Goal: Information Seeking & Learning: Learn about a topic

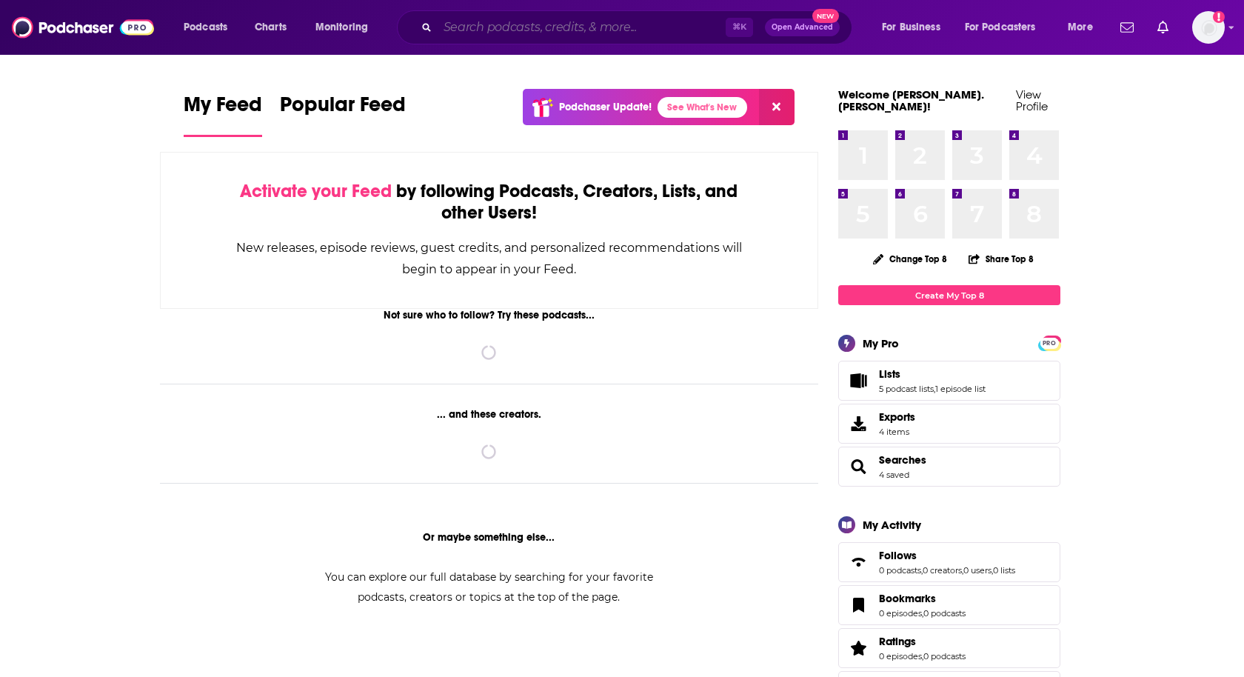
click at [517, 16] on input "Search podcasts, credits, & more..." at bounding box center [582, 28] width 288 height 24
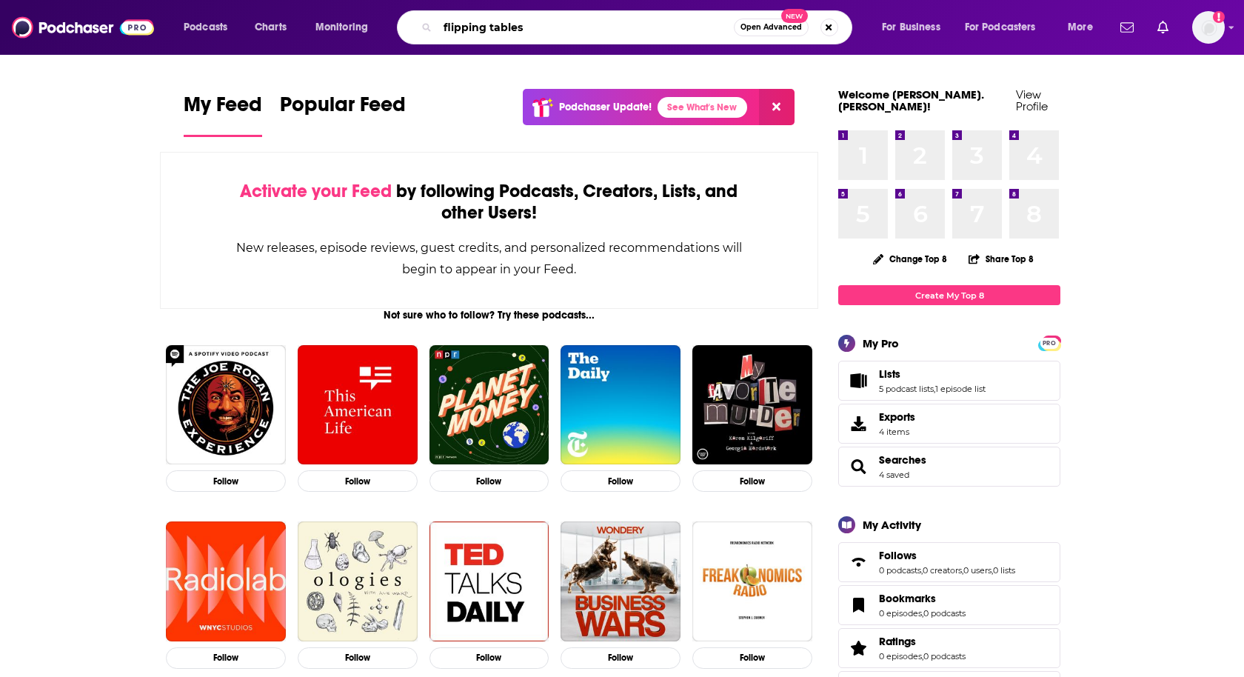
type input "flipping tables"
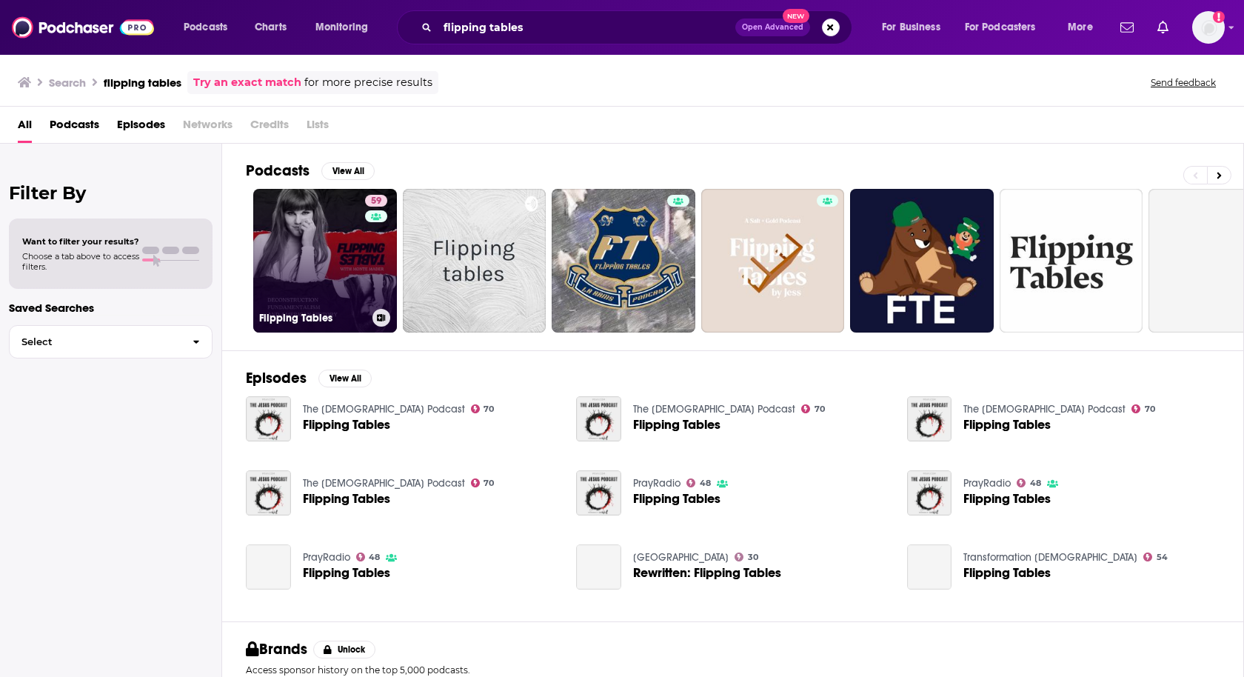
click at [326, 231] on link "59 Flipping Tables" at bounding box center [325, 261] width 144 height 144
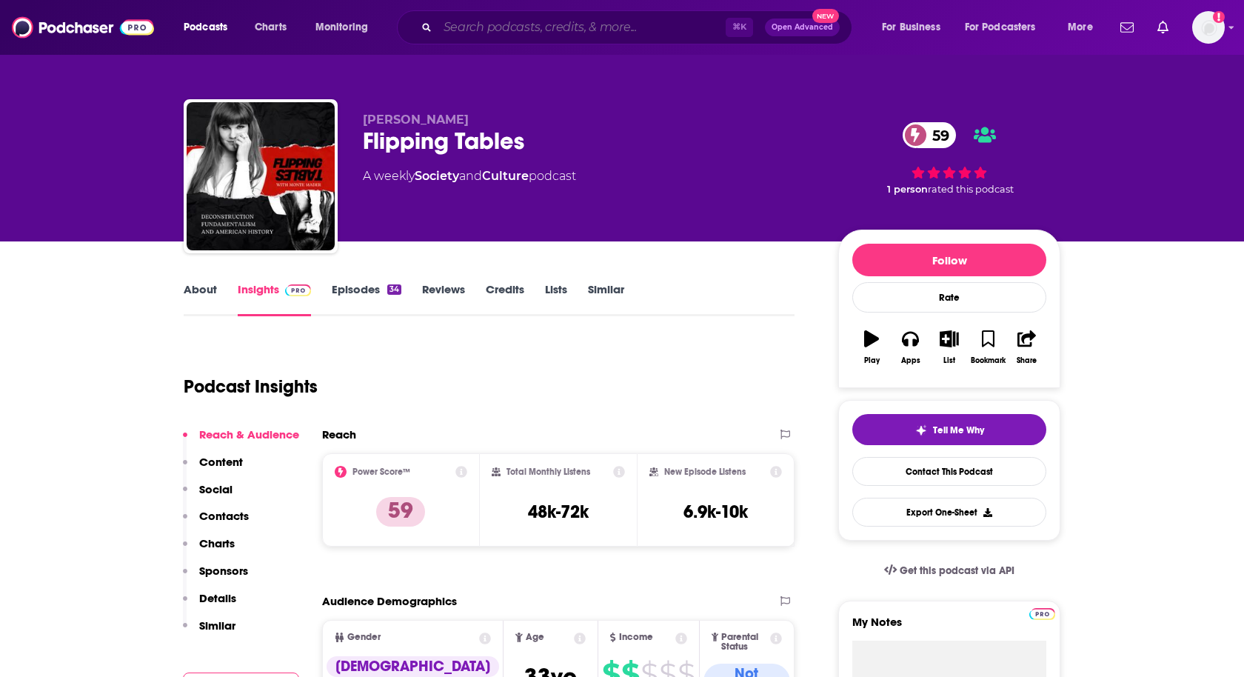
click at [492, 32] on input "Search podcasts, credits, & more..." at bounding box center [582, 28] width 288 height 24
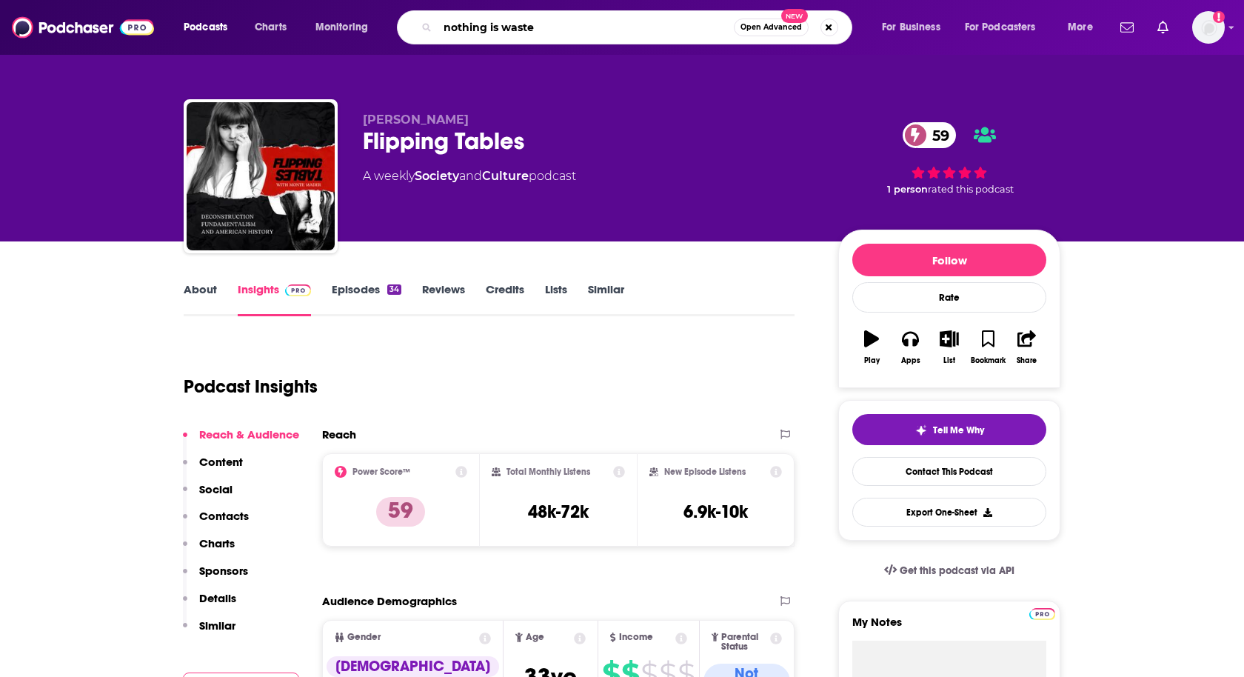
type input "nothing is wasted"
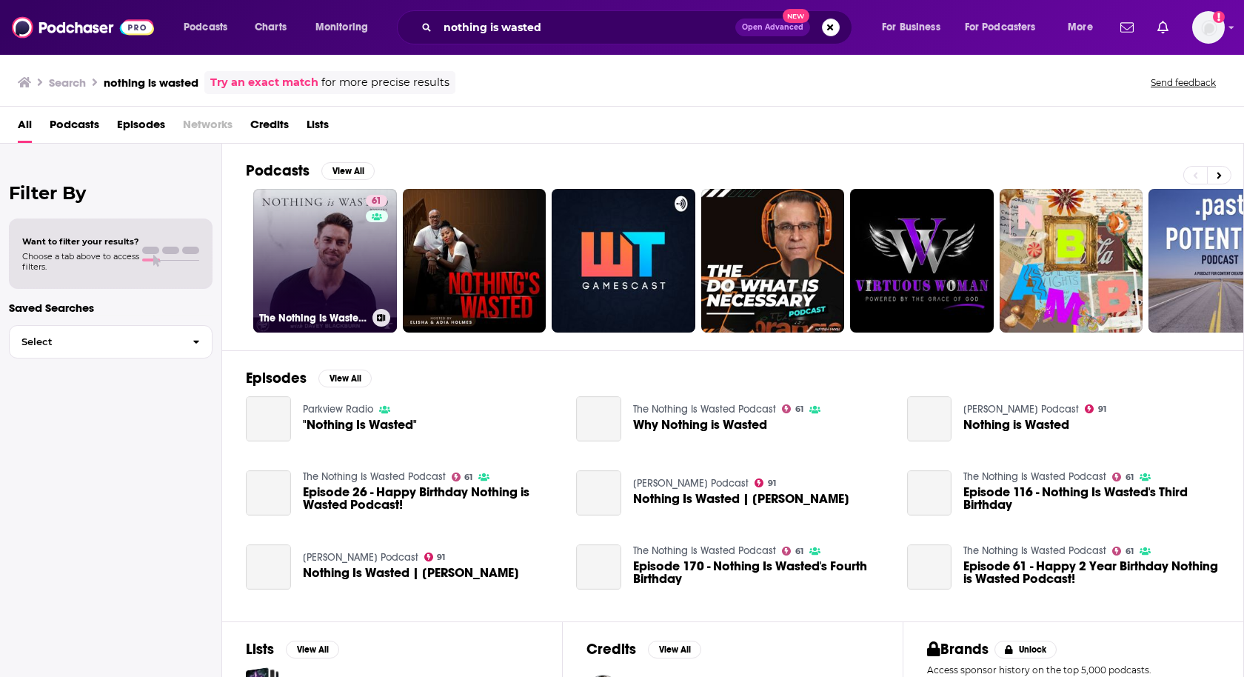
click at [325, 278] on link "61 The Nothing Is Wasted Podcast" at bounding box center [325, 261] width 144 height 144
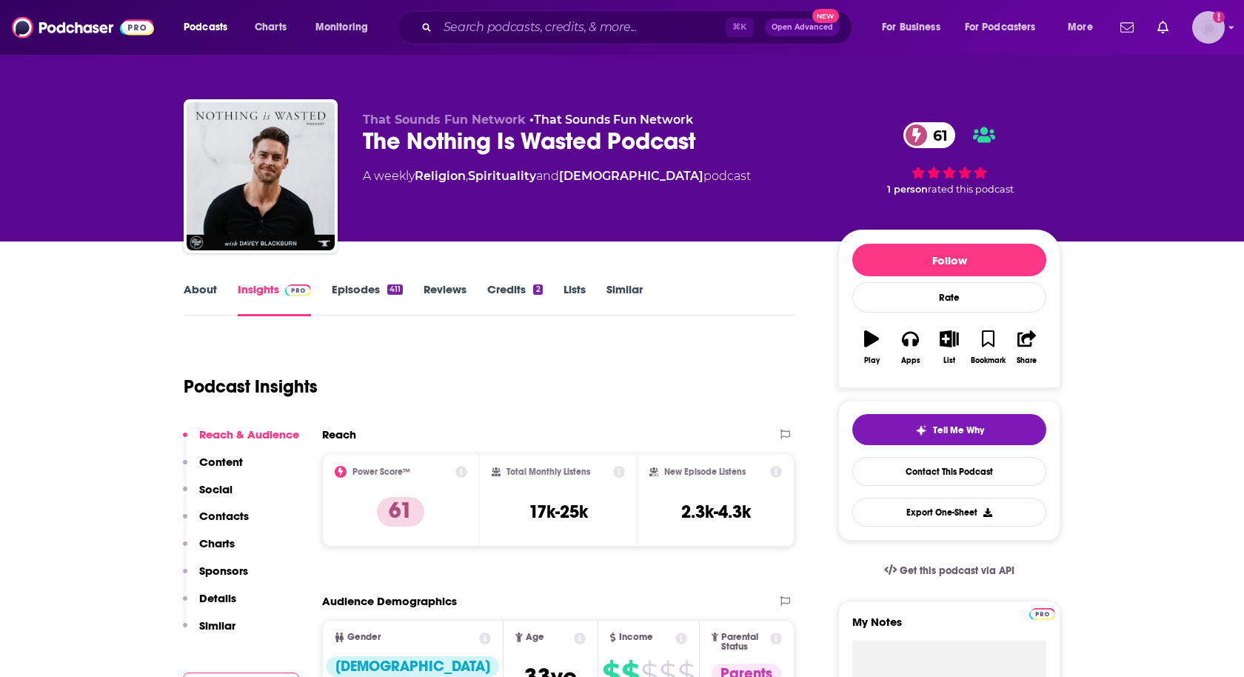
click at [1206, 42] on img "Logged in as heidi.egloff" at bounding box center [1208, 27] width 33 height 33
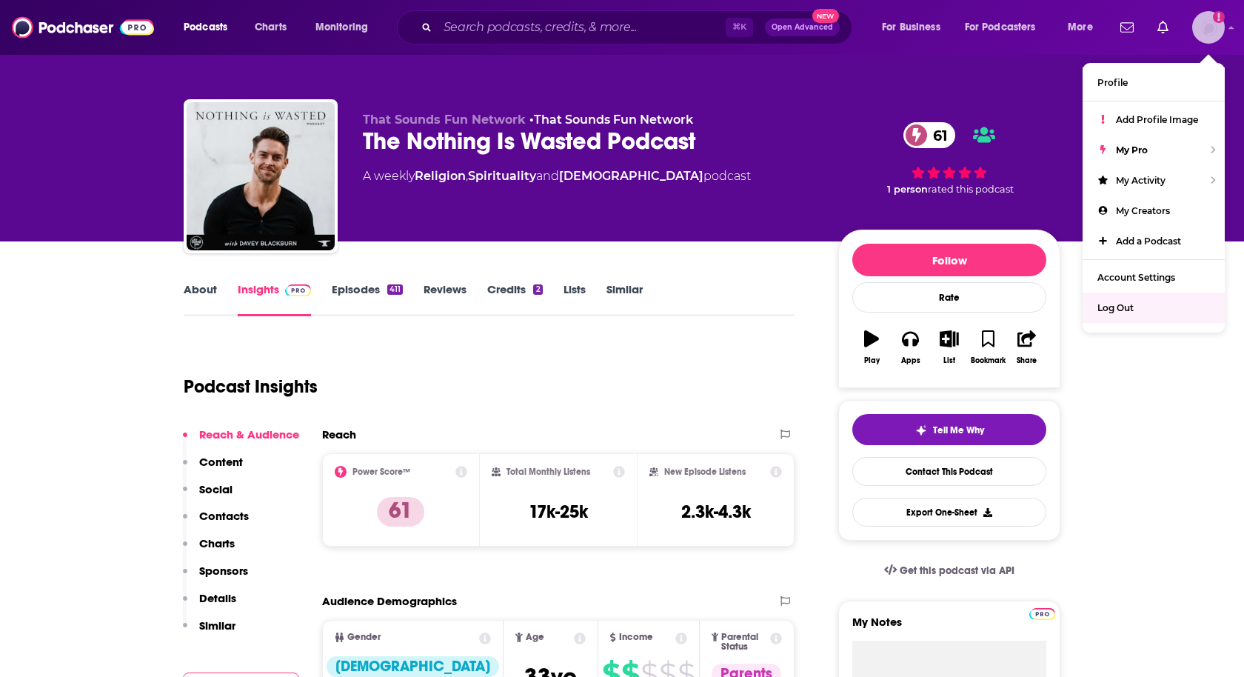
click at [1120, 298] on div "Log Out" at bounding box center [1154, 308] width 142 height 30
